Goal: Task Accomplishment & Management: Use online tool/utility

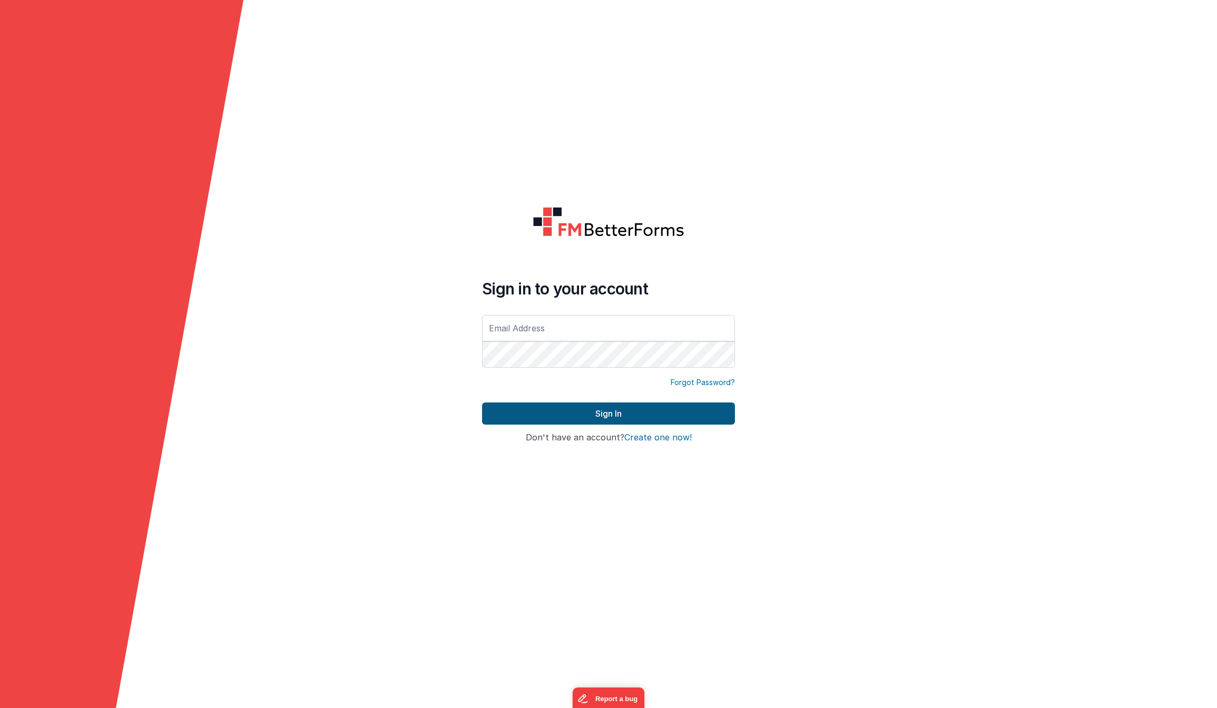
type input "[PERSON_NAME][EMAIL_ADDRESS][DOMAIN_NAME]"
click at [620, 416] on button "Sign In" at bounding box center [608, 414] width 253 height 22
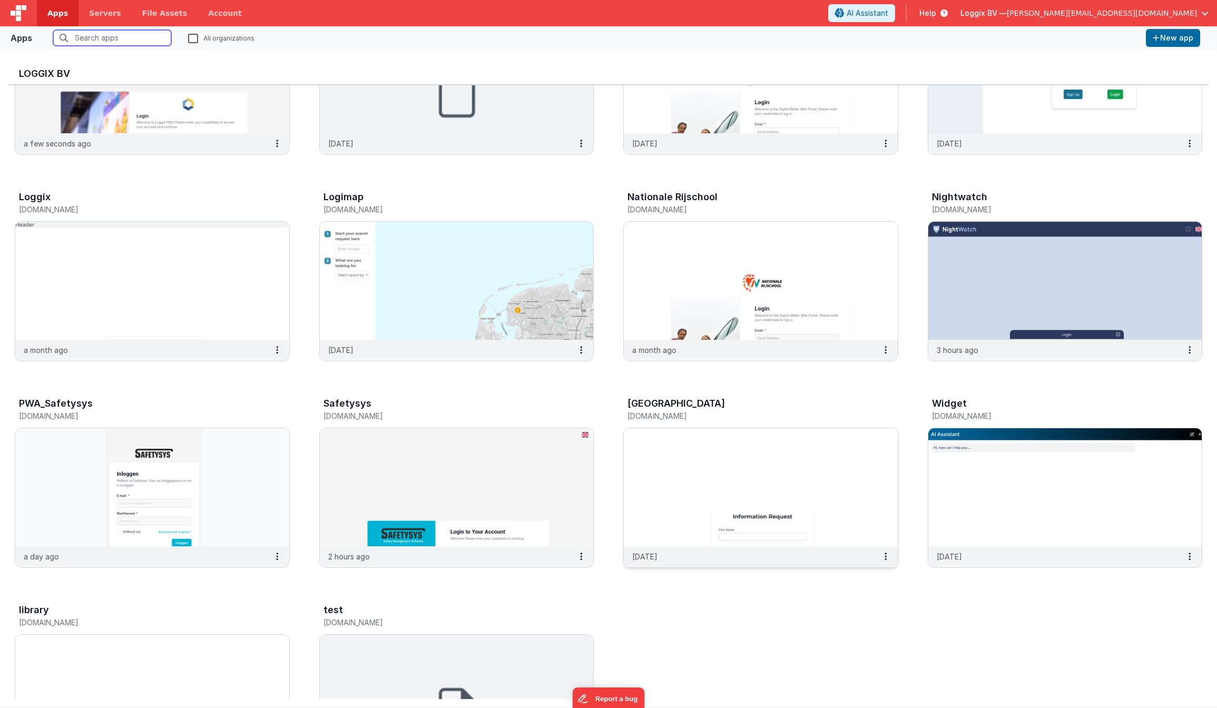
scroll to position [151, 0]
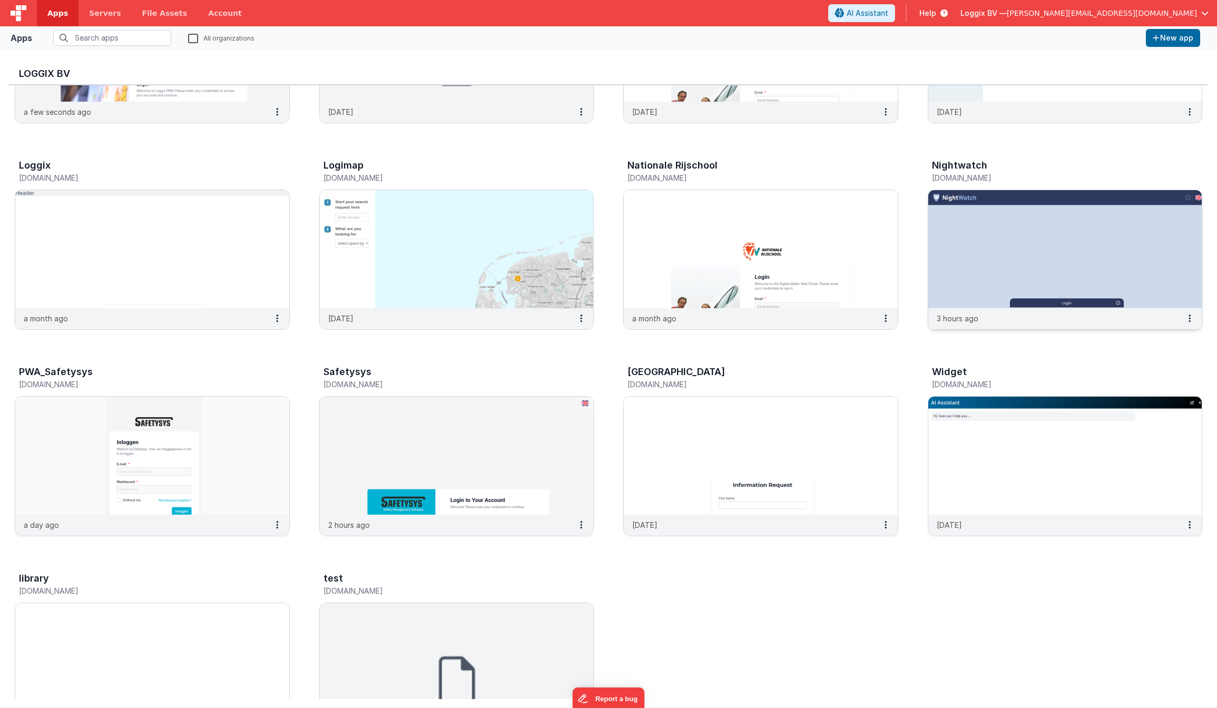
click at [1013, 283] on img at bounding box center [1065, 249] width 274 height 118
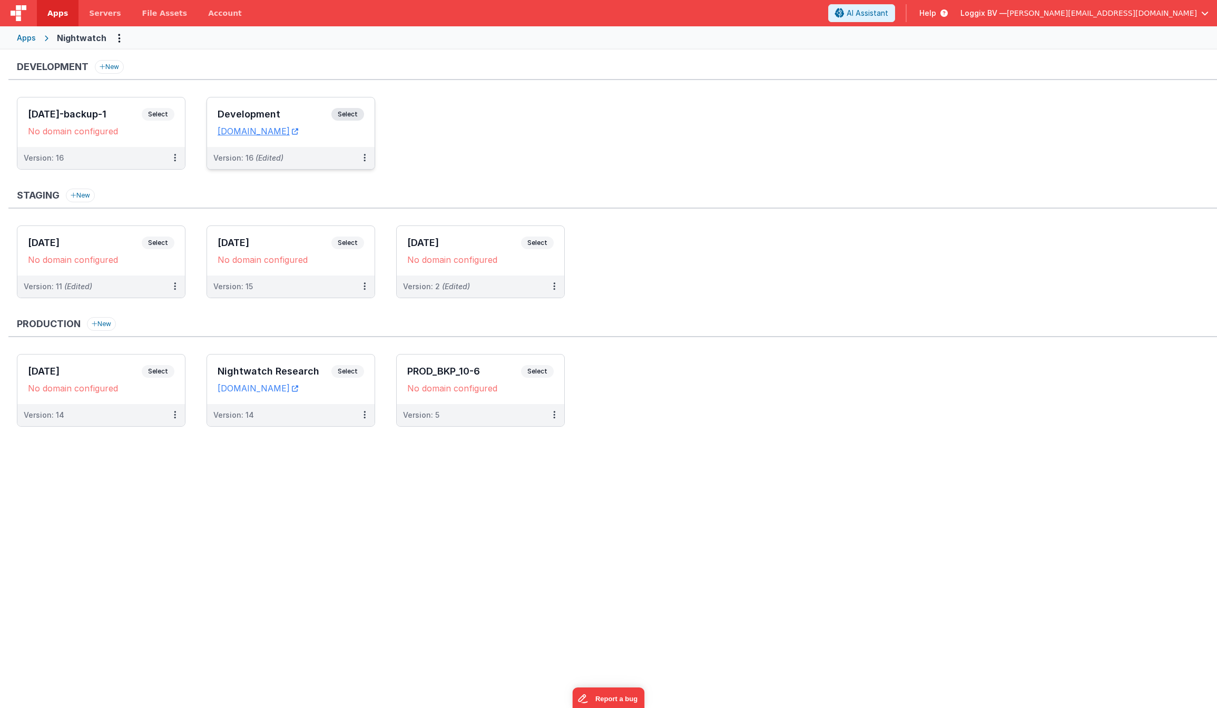
click at [302, 141] on div "Development Select URLs [DOMAIN_NAME]" at bounding box center [291, 122] width 168 height 50
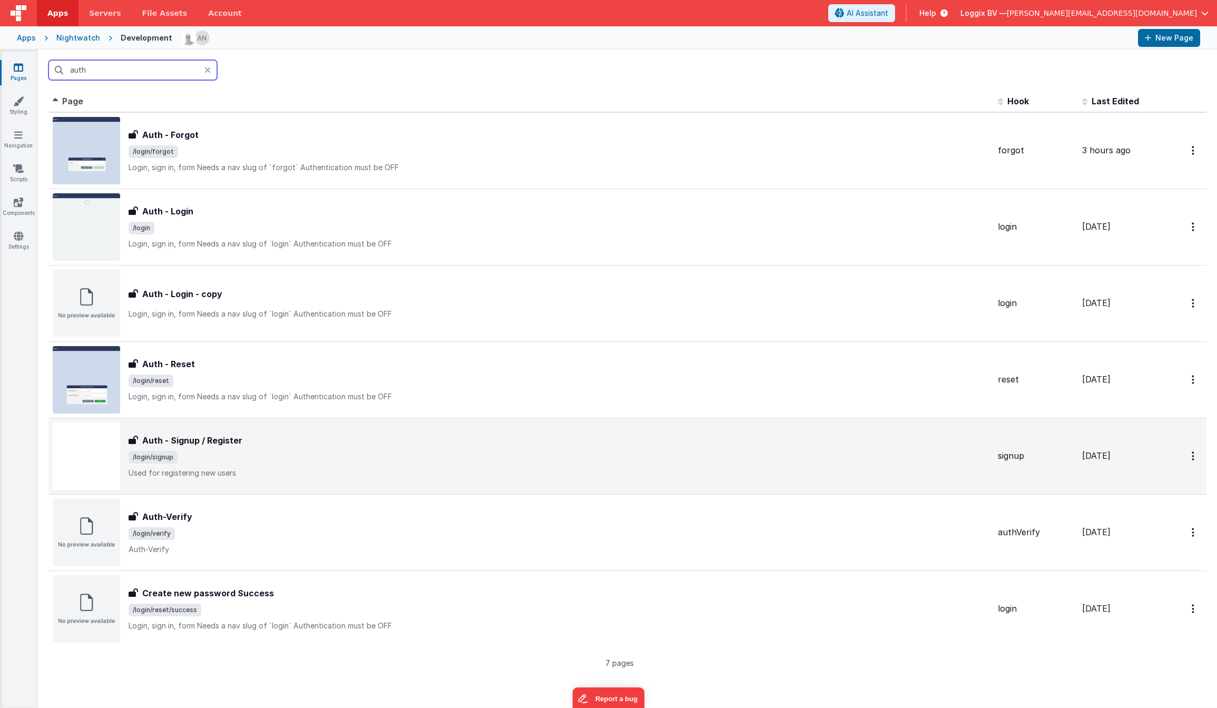
type input "auth"
click at [222, 461] on span "/login/signup" at bounding box center [559, 457] width 861 height 13
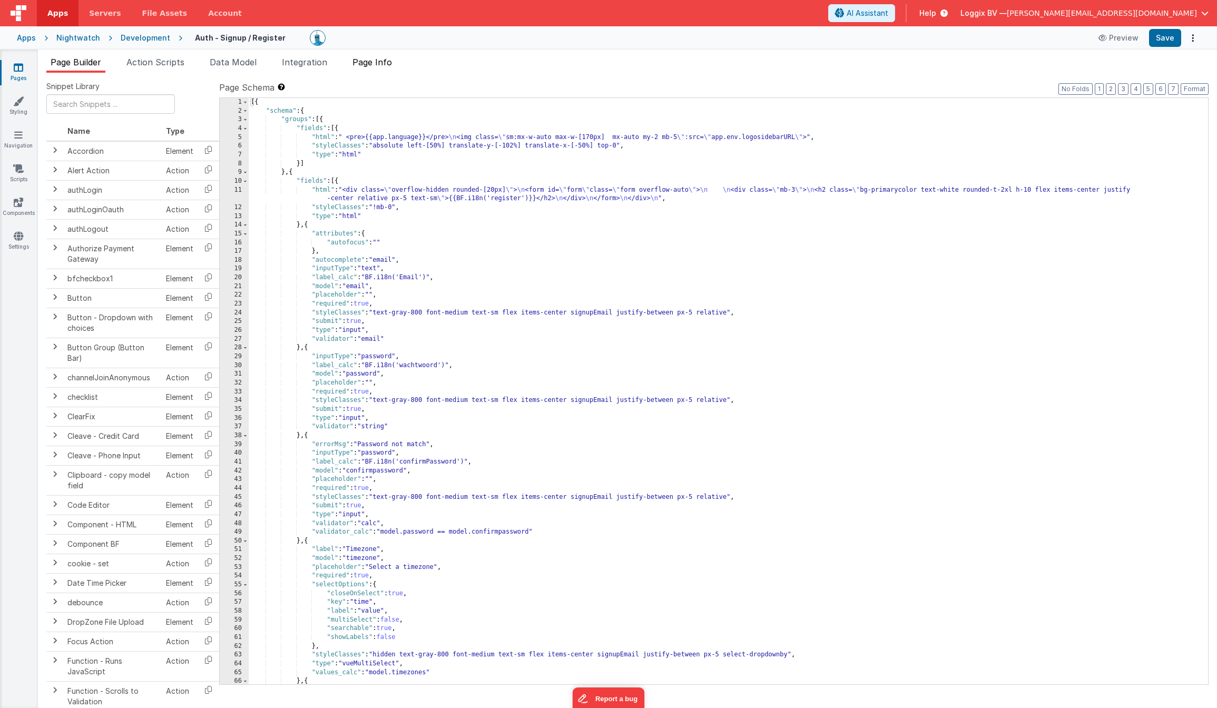
click at [369, 64] on span "Page Info" at bounding box center [373, 62] width 40 height 11
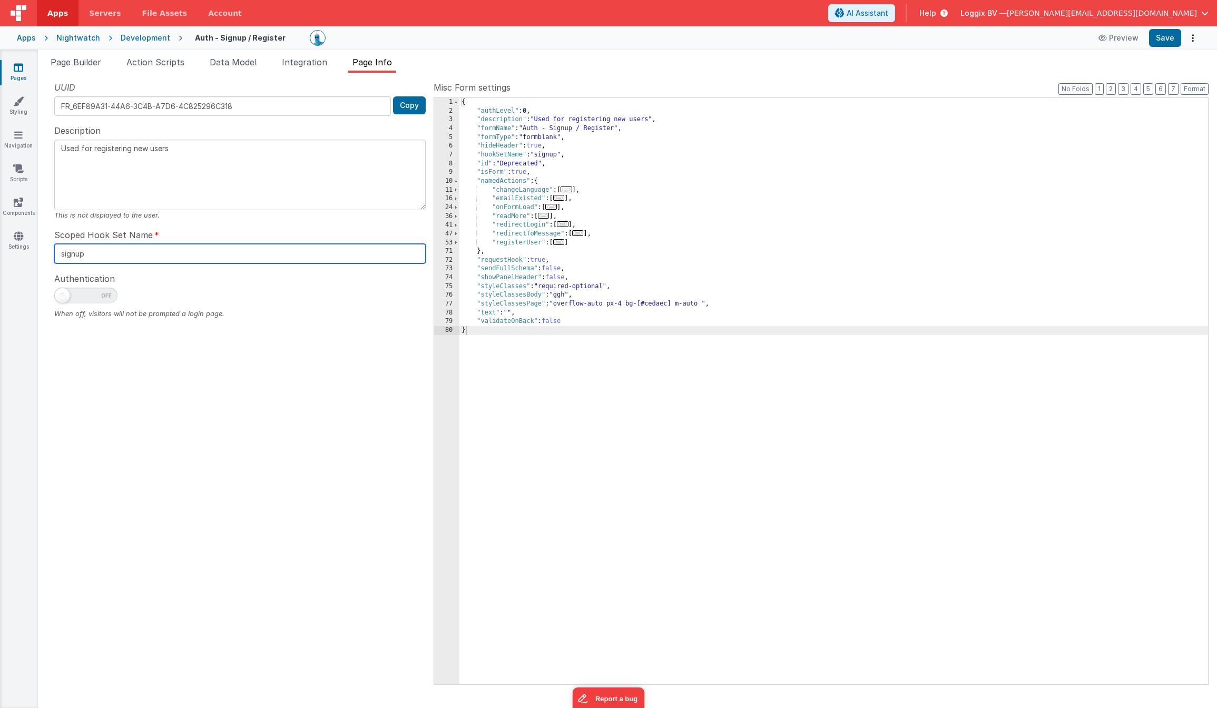
drag, startPoint x: 91, startPoint y: 255, endPoint x: 50, endPoint y: 248, distance: 42.2
click at [54, 248] on input "signup" at bounding box center [240, 253] width 372 height 19
drag, startPoint x: 523, startPoint y: 162, endPoint x: 508, endPoint y: 167, distance: 15.5
click at [501, 162] on div "{ "authLevel" : 0 , "description" : "Used for registering new users" , "formNam…" at bounding box center [834, 400] width 749 height 604
click at [552, 153] on div "{ "authLevel" : 0 , "description" : "Used for registering new users" , "formNam…" at bounding box center [834, 400] width 749 height 604
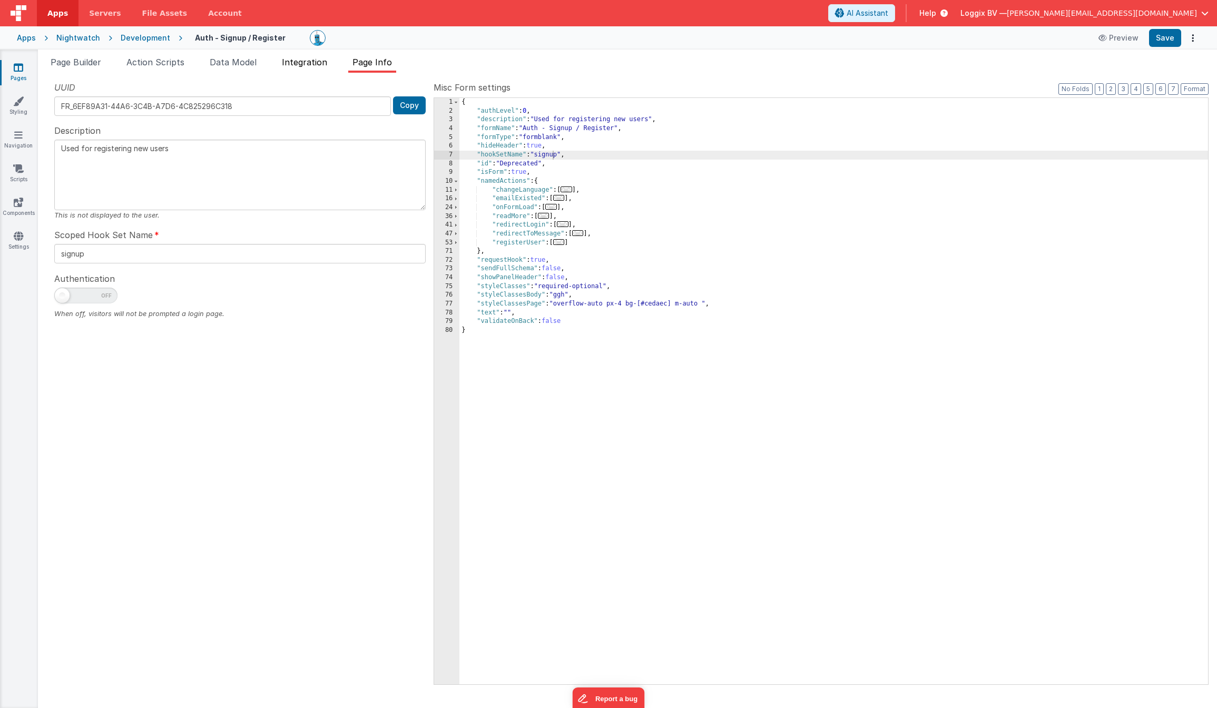
click at [293, 68] on li "Integration" at bounding box center [305, 64] width 54 height 17
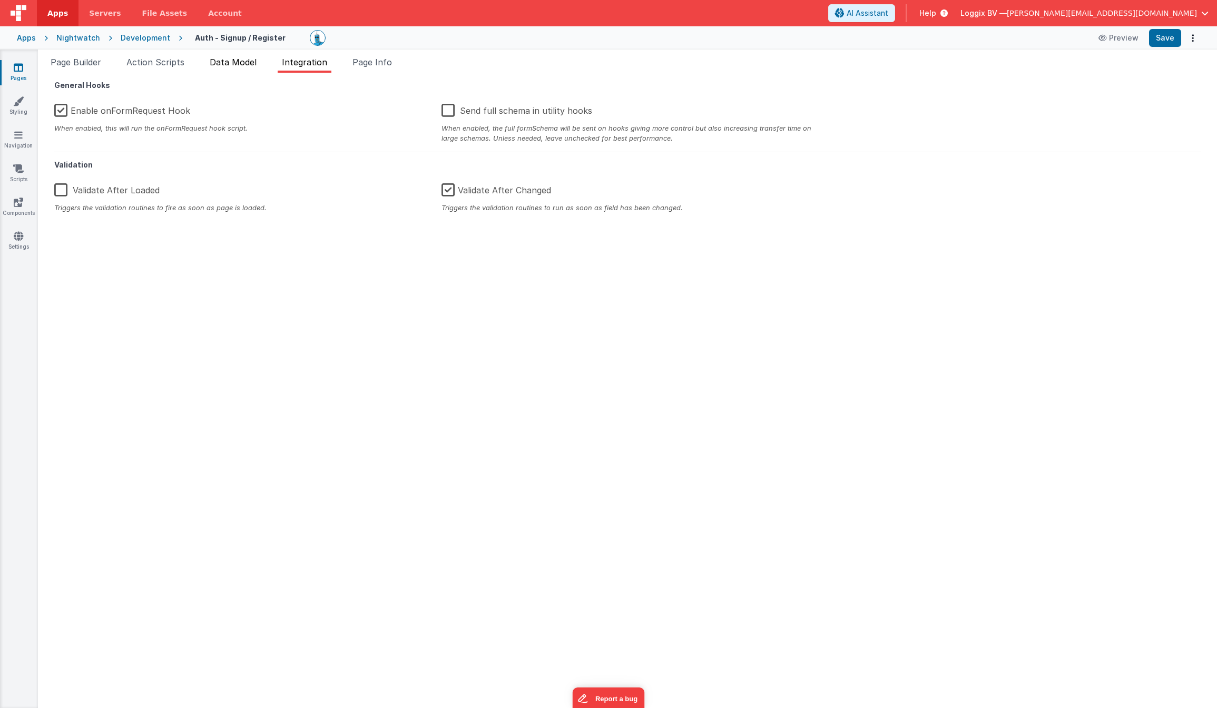
drag, startPoint x: 250, startPoint y: 58, endPoint x: 219, endPoint y: 57, distance: 30.6
click at [250, 58] on span "Data Model" at bounding box center [233, 62] width 47 height 11
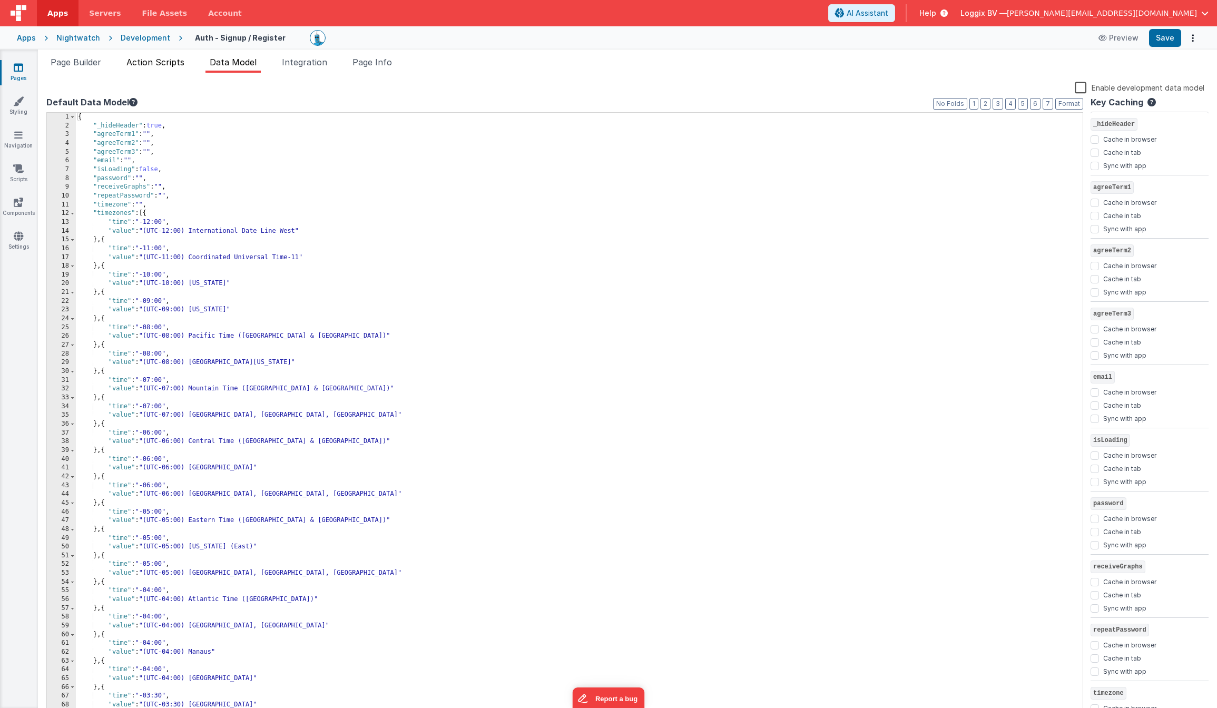
click at [167, 64] on span "Action Scripts" at bounding box center [155, 62] width 58 height 11
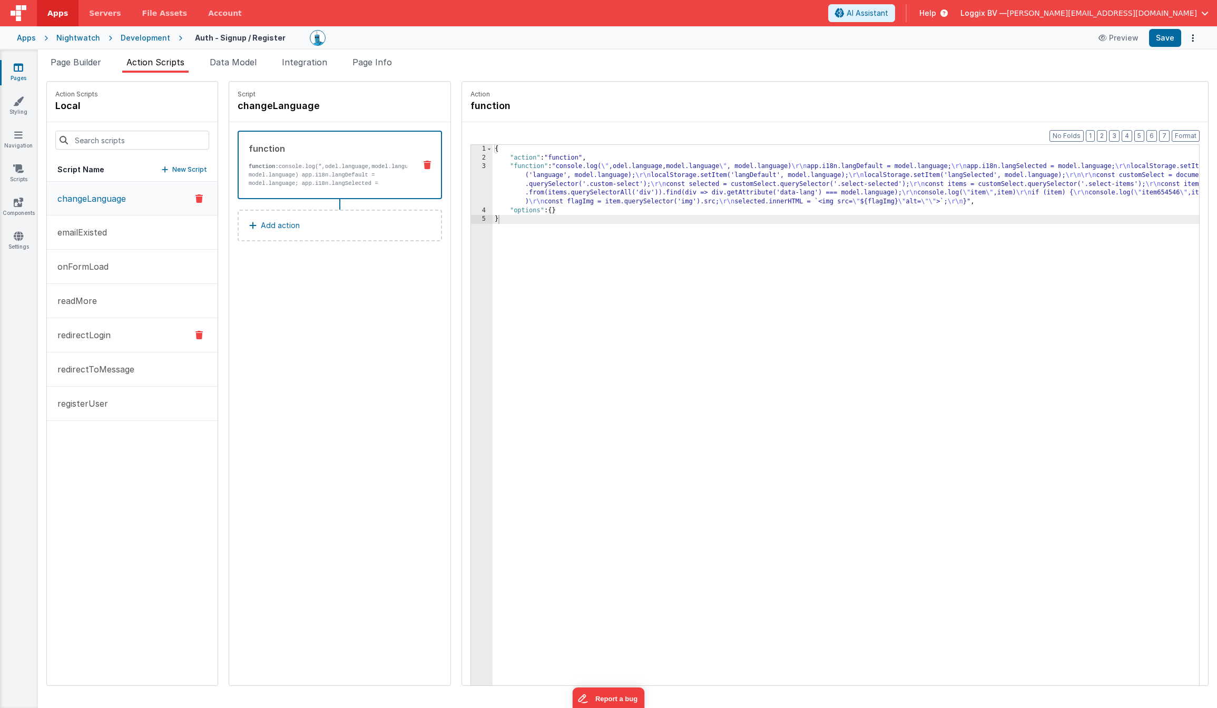
click at [82, 333] on p "redirectLogin" at bounding box center [81, 335] width 60 height 13
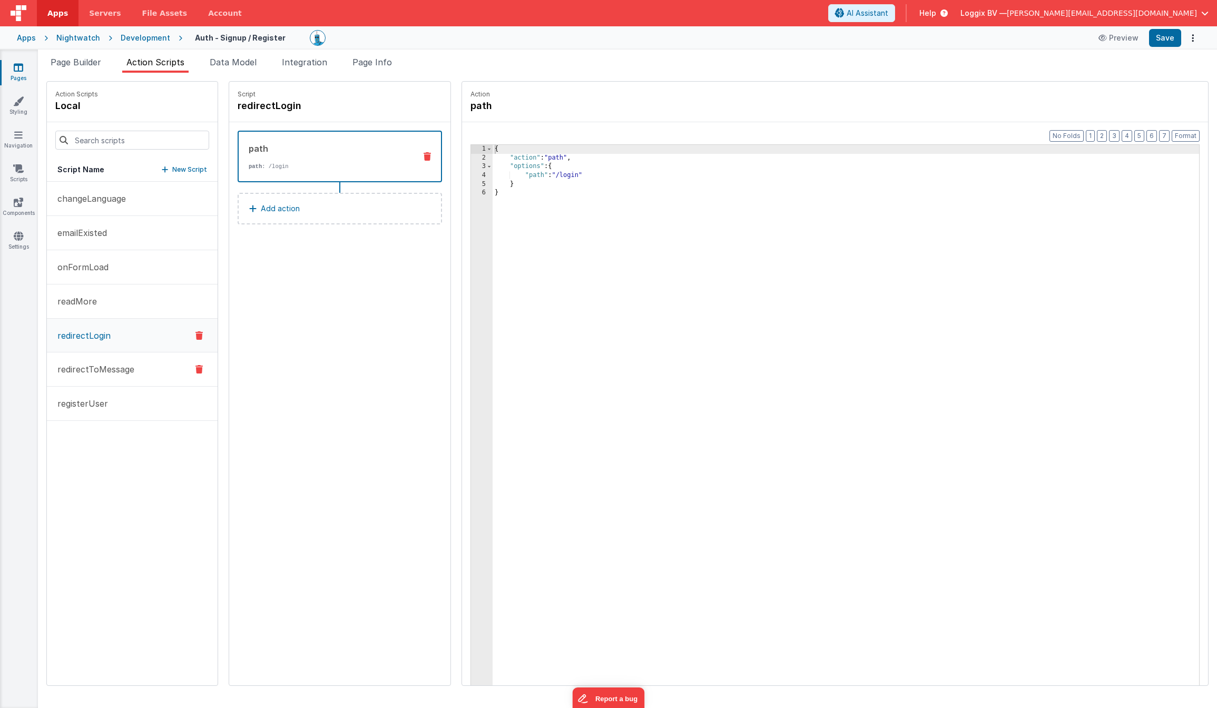
click at [91, 363] on p "redirectToMessage" at bounding box center [92, 369] width 83 height 13
click at [101, 406] on p "registerUser" at bounding box center [79, 403] width 57 height 13
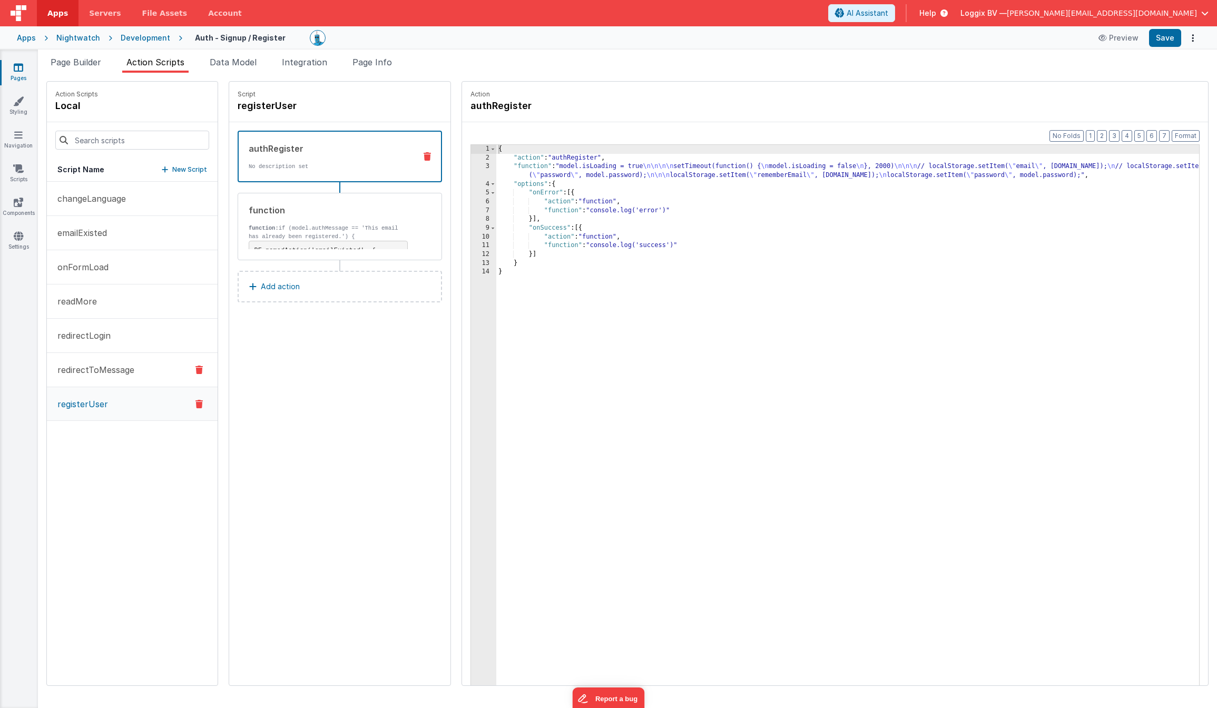
click at [101, 359] on button "redirectToMessage" at bounding box center [132, 370] width 171 height 34
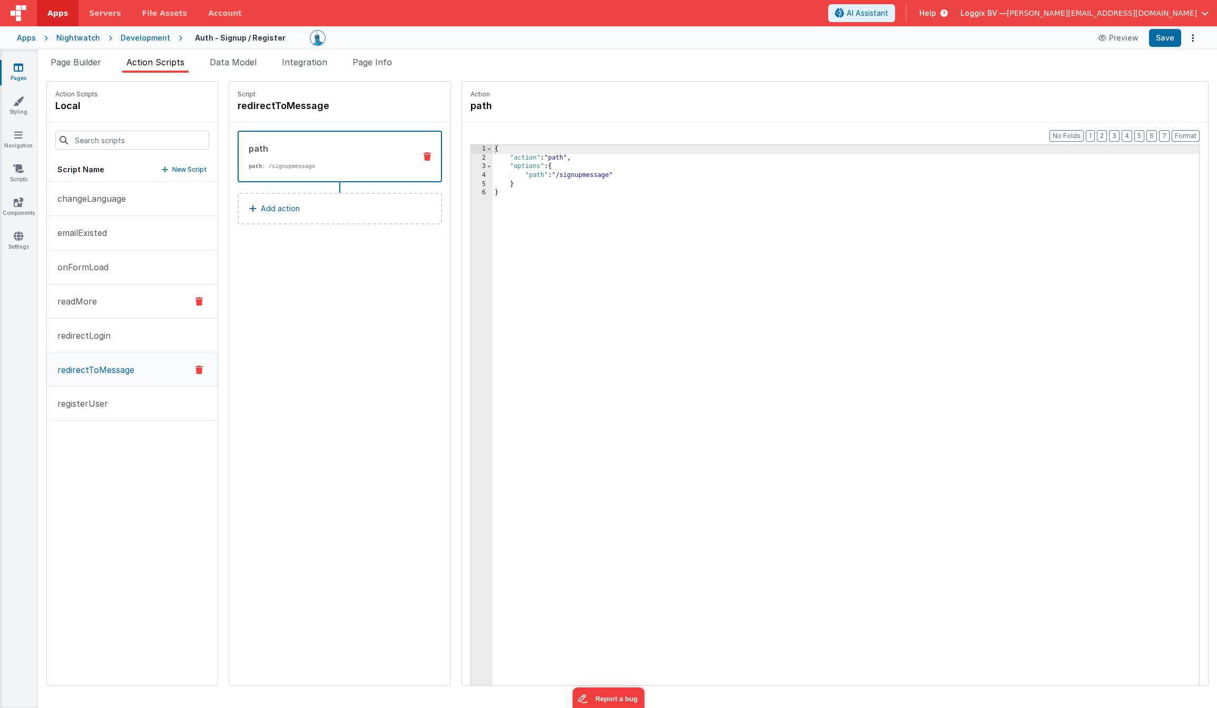
click at [111, 310] on button "readMore" at bounding box center [132, 302] width 171 height 34
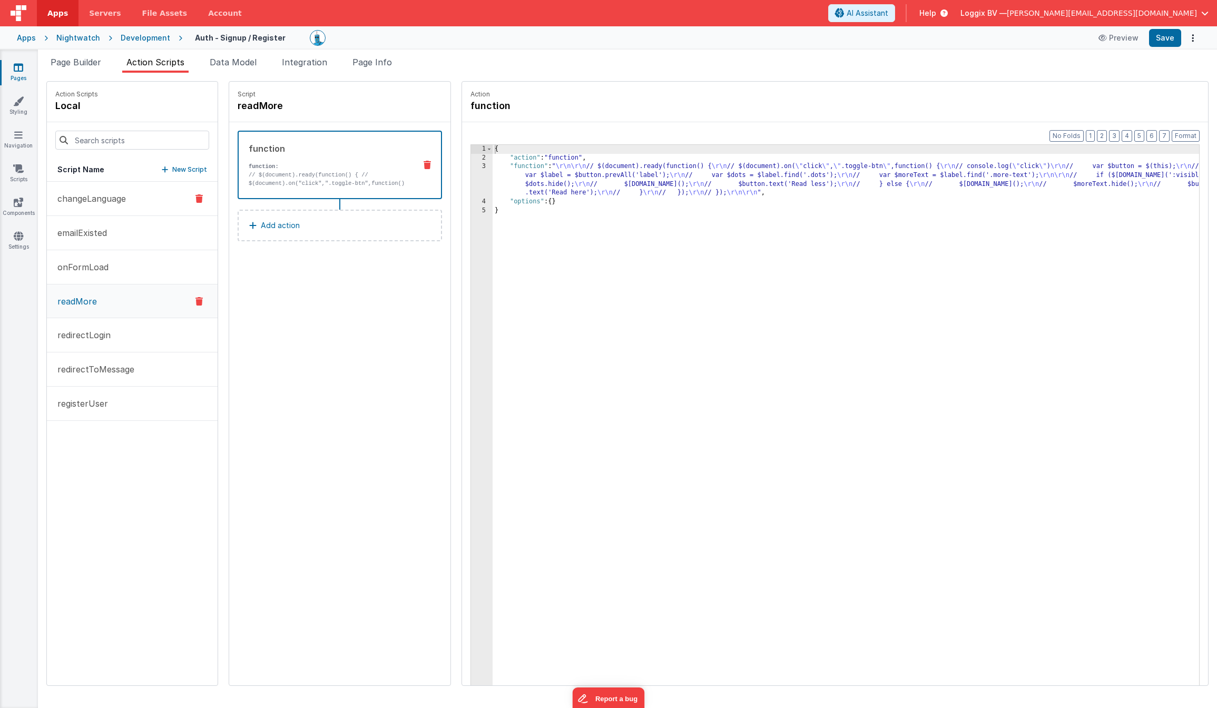
click at [115, 212] on button "changeLanguage" at bounding box center [132, 199] width 171 height 34
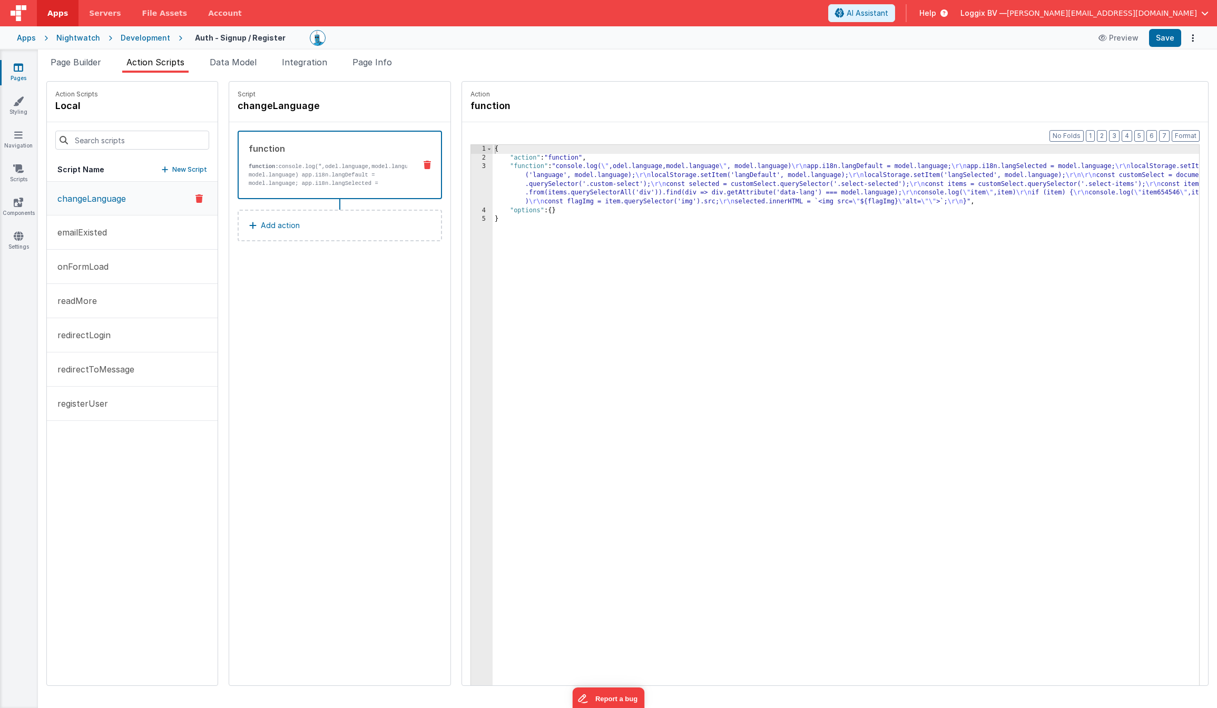
click at [148, 34] on div "Development" at bounding box center [146, 38] width 50 height 11
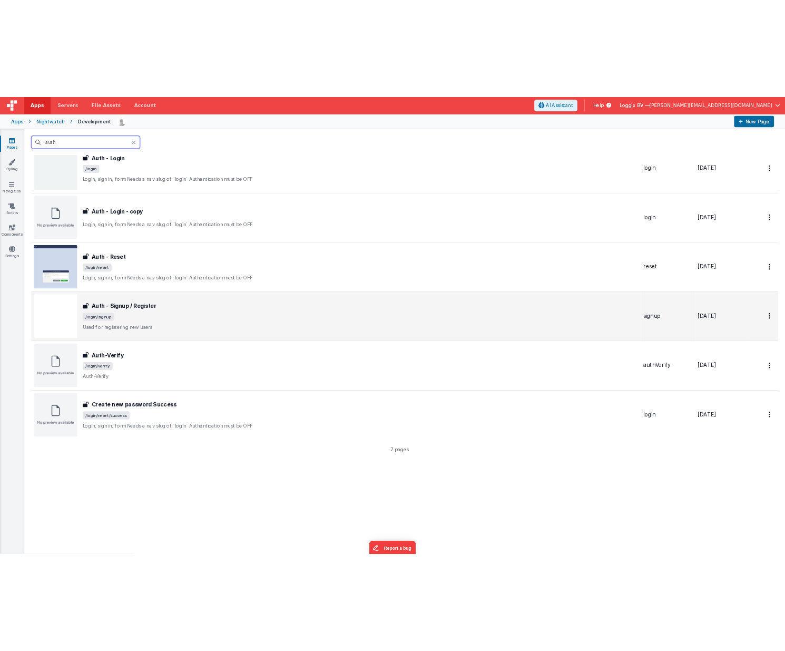
scroll to position [119, 0]
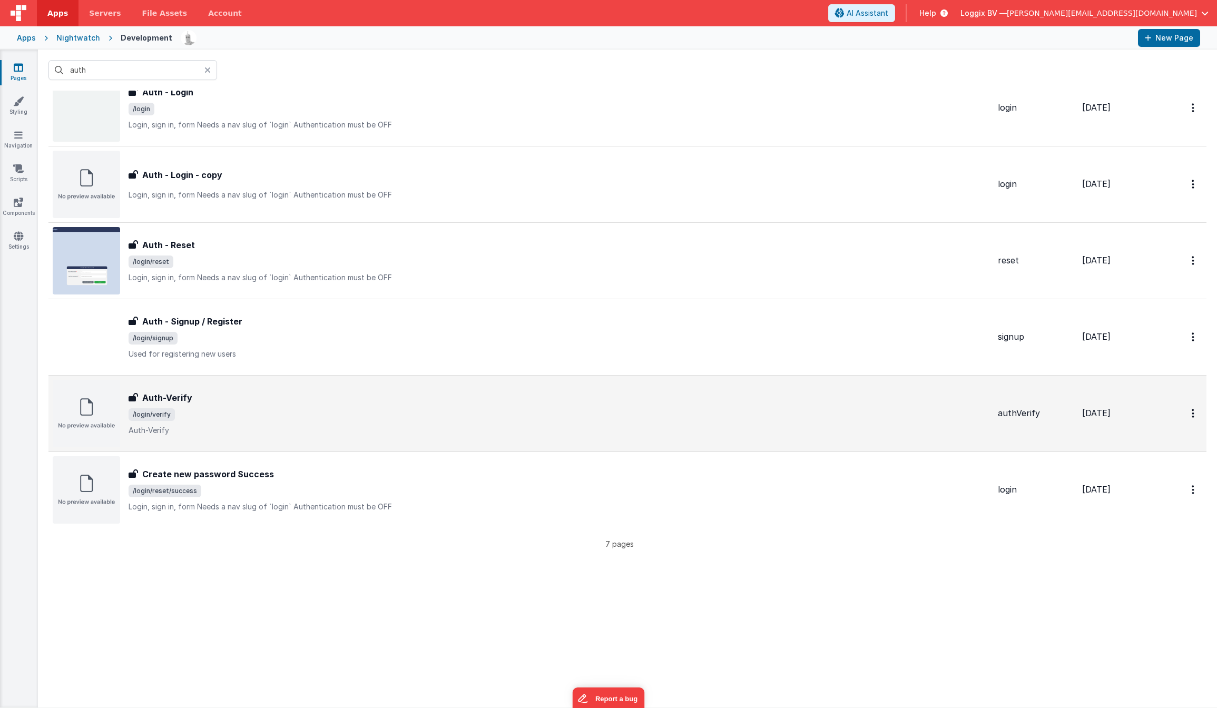
click at [196, 421] on div "Auth-Verify Auth-Verify /login/verify Auth-Verify" at bounding box center [559, 414] width 861 height 44
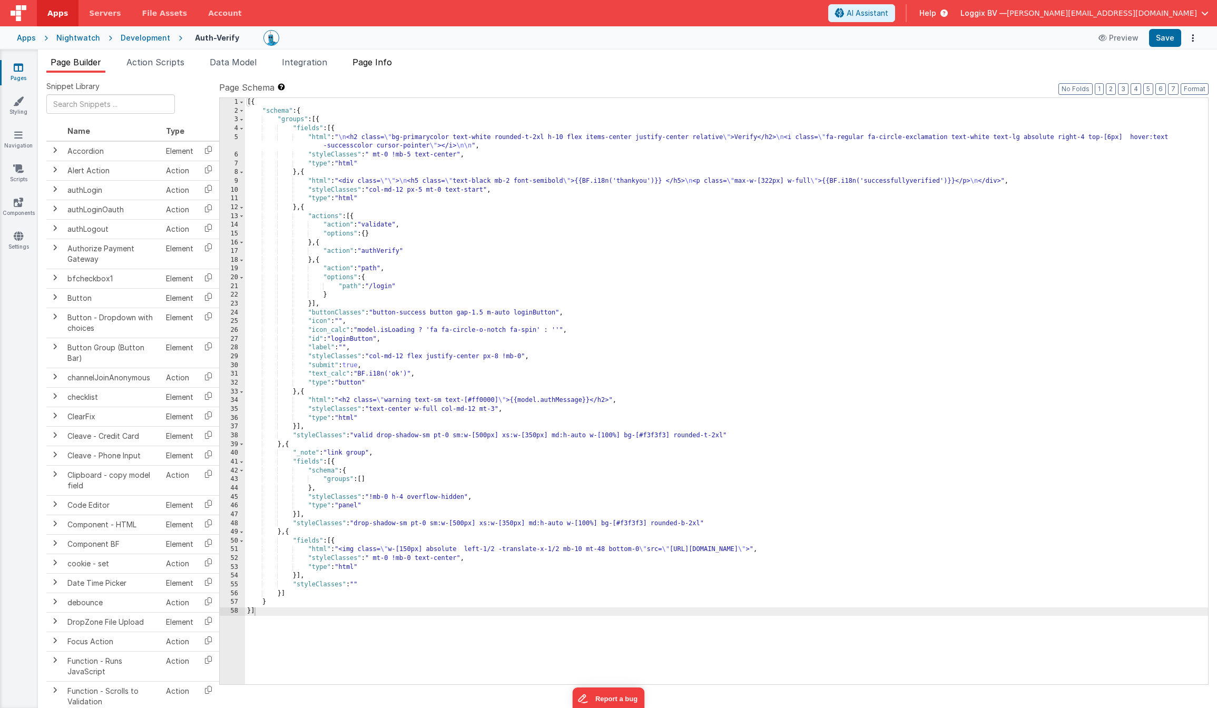
click at [385, 58] on span "Page Info" at bounding box center [373, 62] width 40 height 11
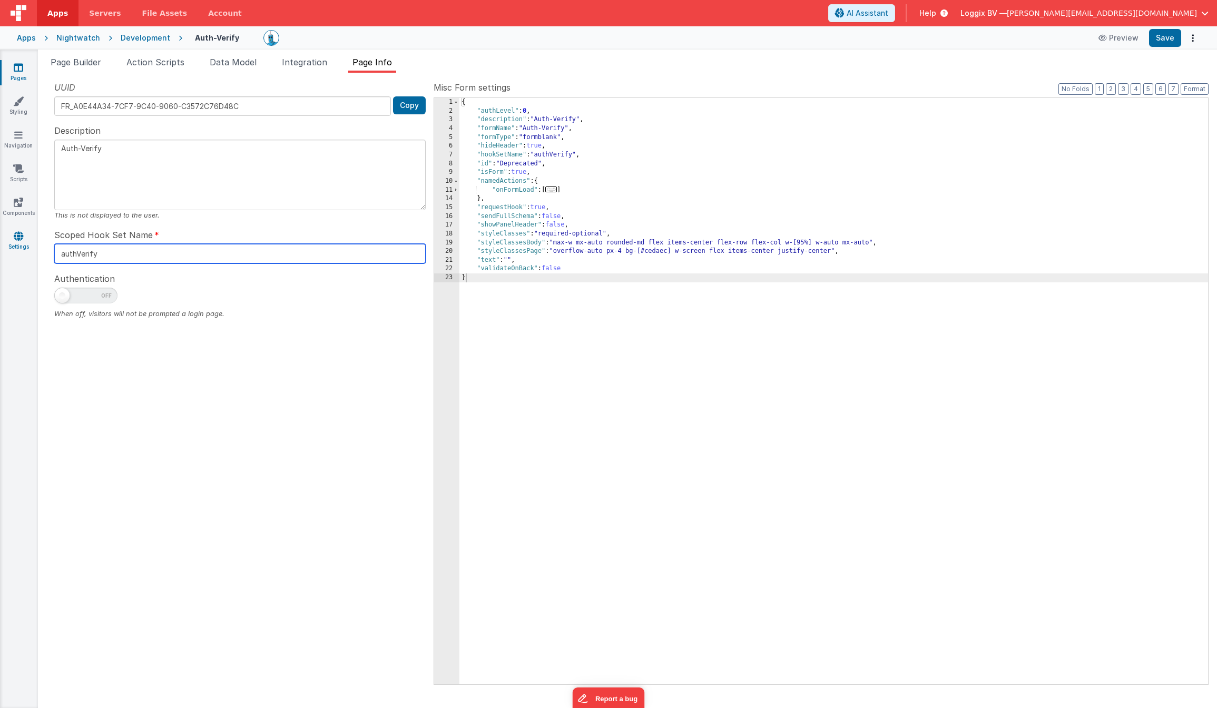
drag, startPoint x: 85, startPoint y: 255, endPoint x: 23, endPoint y: 251, distance: 62.3
click at [23, 250] on section "Pages Styling Navigation Scripts Components Settings Page Builder Action Script…" at bounding box center [608, 379] width 1217 height 659
click at [145, 37] on div "Development" at bounding box center [146, 38] width 50 height 11
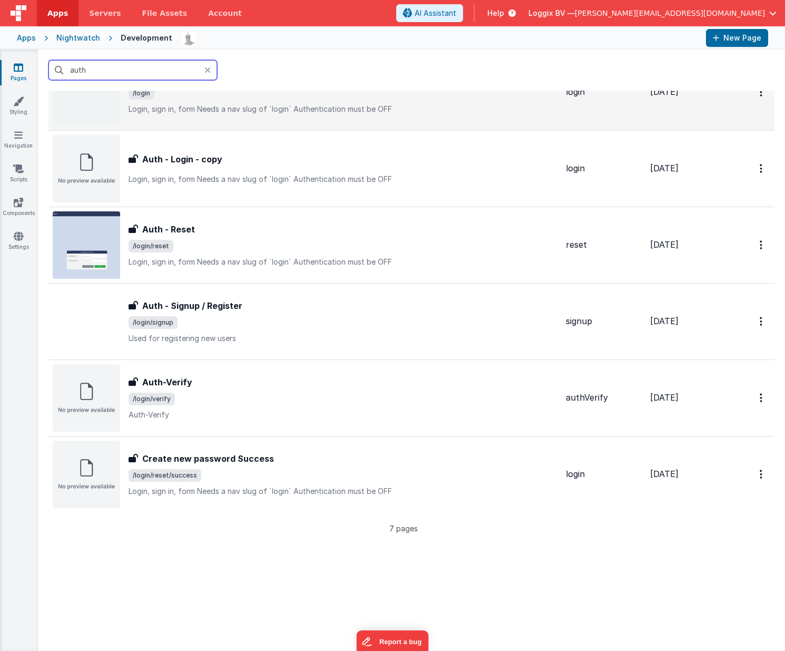
scroll to position [141, 0]
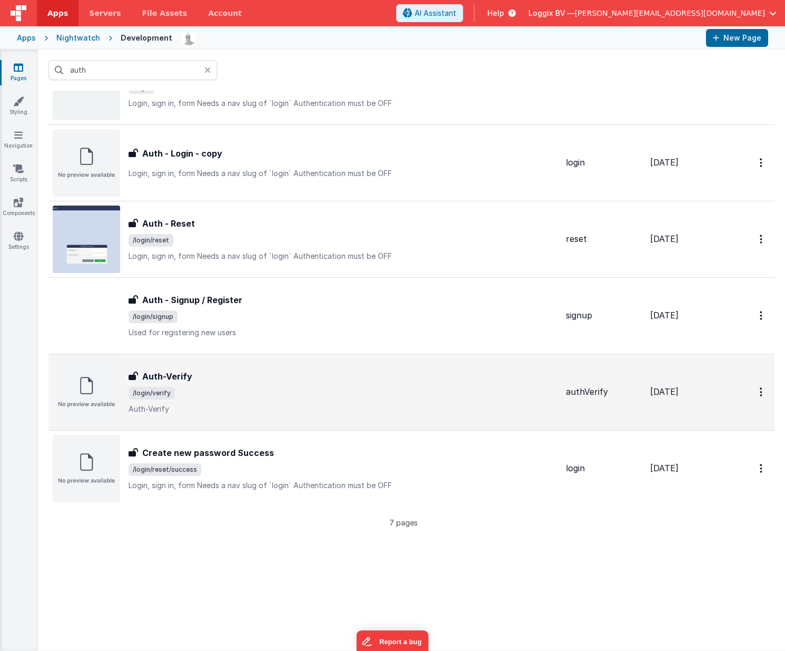
click at [227, 384] on div "Auth-Verify Auth-Verify /login/verify Auth-Verify" at bounding box center [343, 392] width 429 height 44
